Goal: Entertainment & Leisure: Consume media (video, audio)

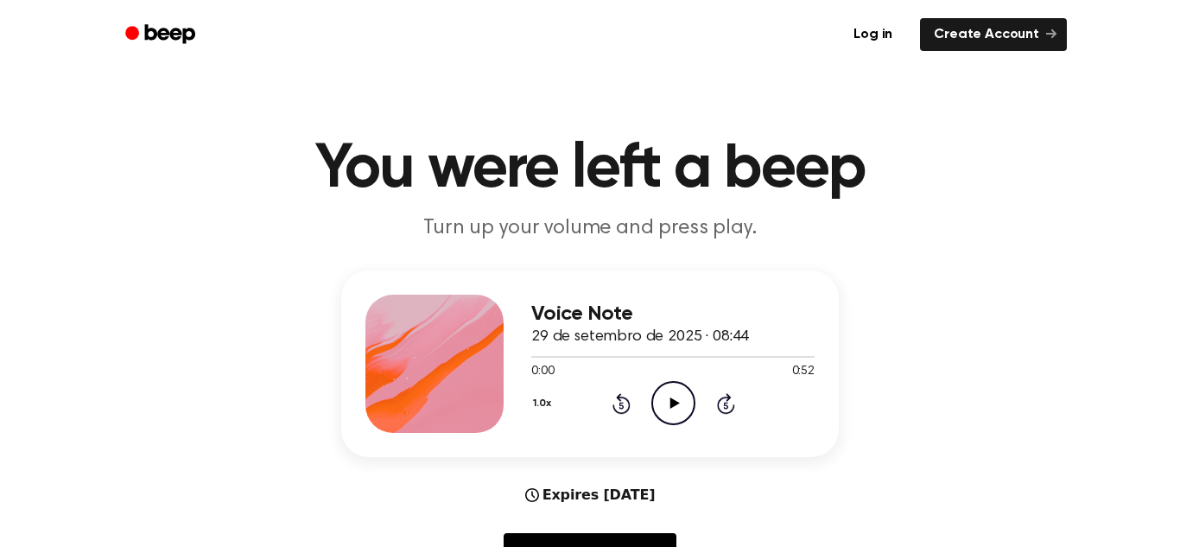
click at [660, 412] on icon "Play Audio" at bounding box center [673, 403] width 44 height 44
click at [657, 397] on icon "Play Audio" at bounding box center [673, 403] width 44 height 44
click at [671, 407] on icon at bounding box center [674, 402] width 10 height 11
click at [671, 407] on icon "Pause Audio" at bounding box center [673, 403] width 44 height 44
